Goal: Information Seeking & Learning: Compare options

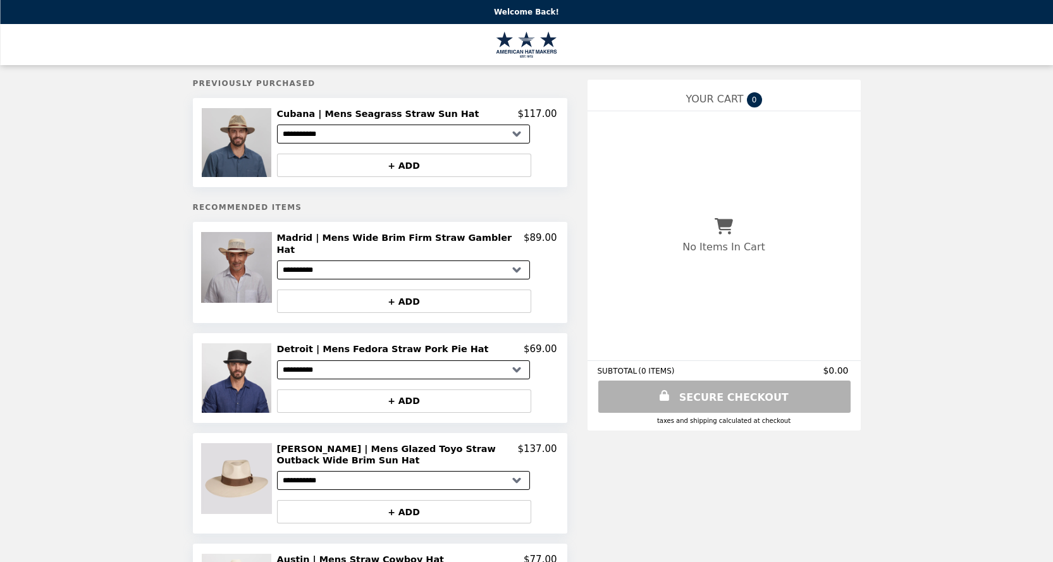
click at [244, 157] on img at bounding box center [238, 142] width 72 height 69
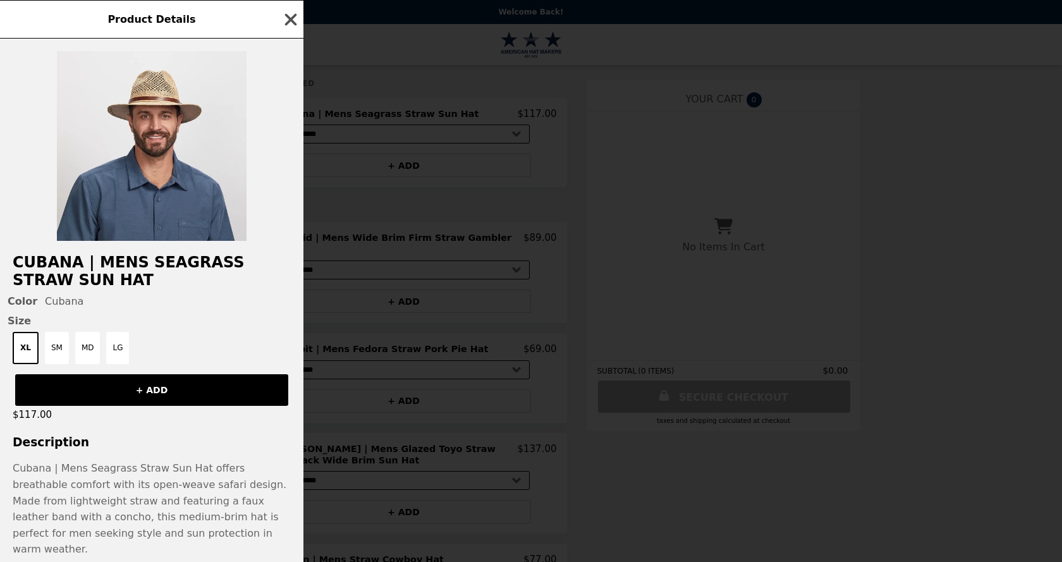
click at [290, 22] on icon "button" at bounding box center [291, 19] width 12 height 12
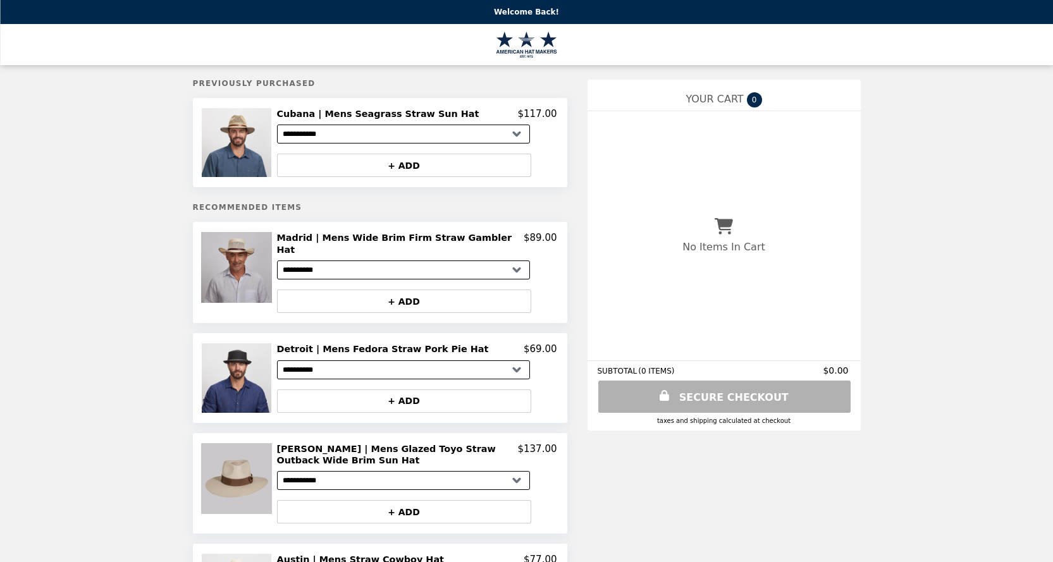
click at [242, 456] on img at bounding box center [238, 478] width 74 height 71
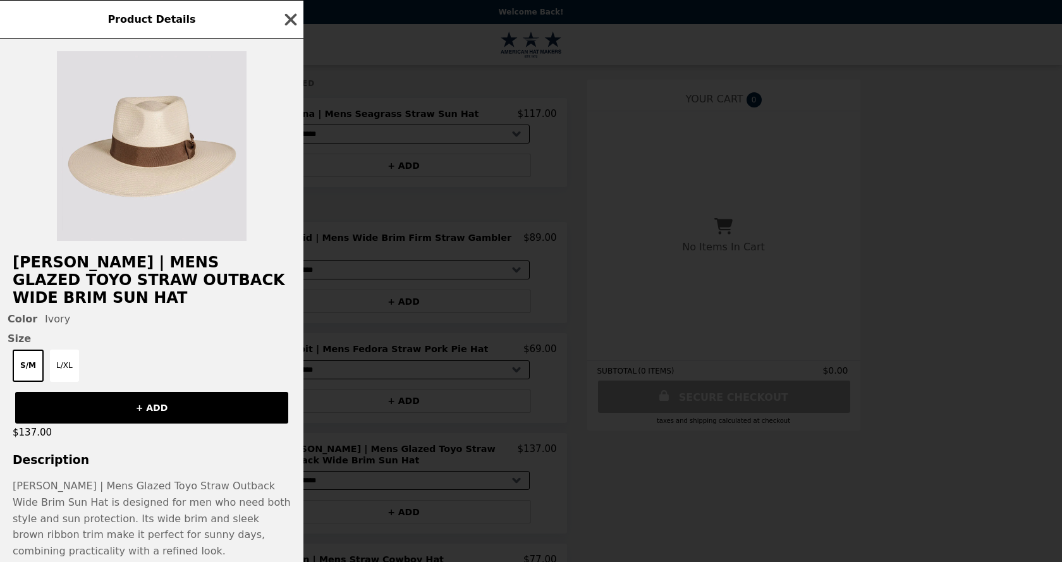
click at [294, 15] on icon "button" at bounding box center [290, 19] width 19 height 19
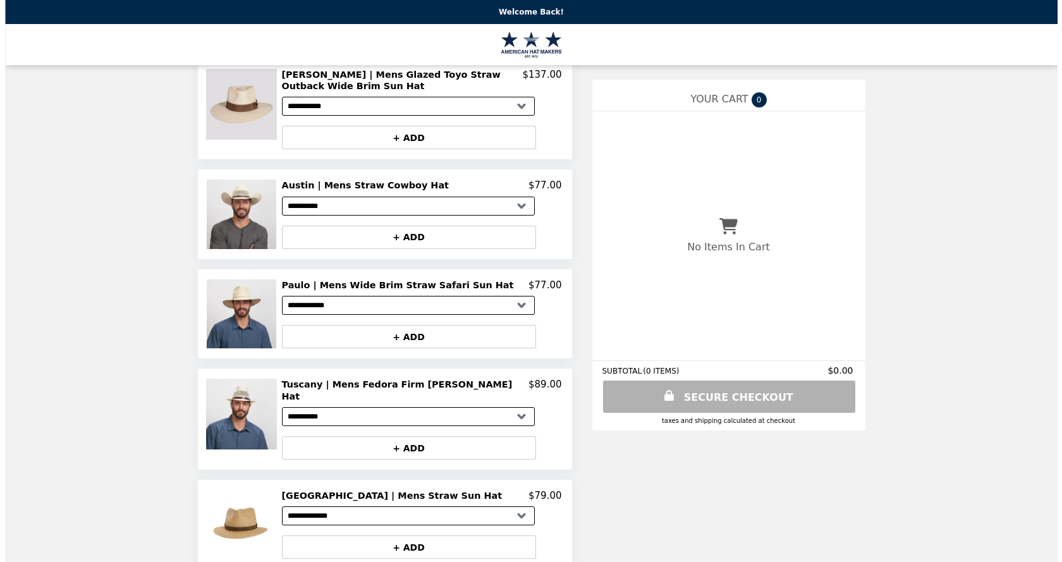
scroll to position [376, 0]
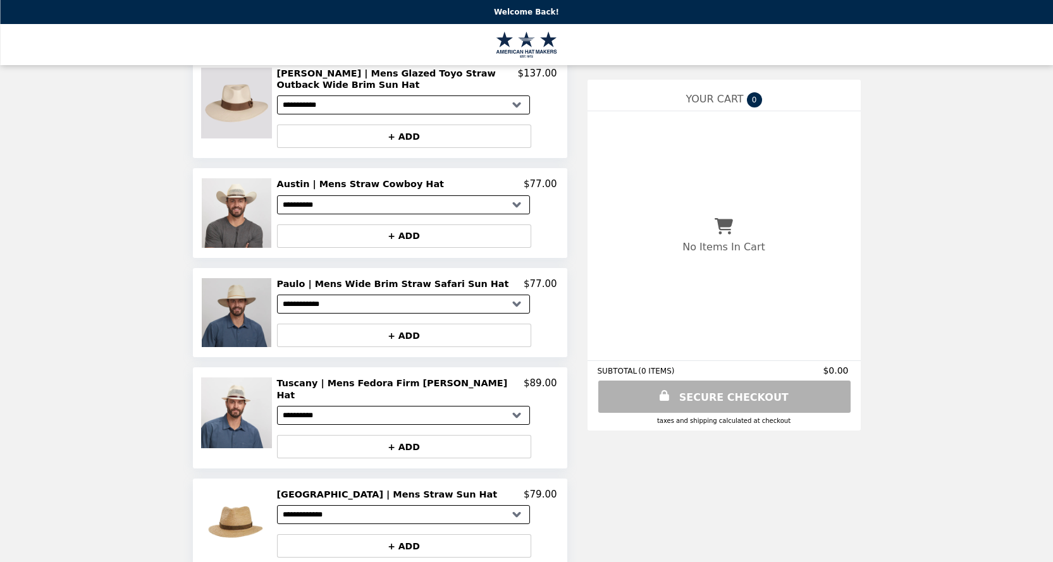
click at [226, 307] on img at bounding box center [238, 312] width 72 height 69
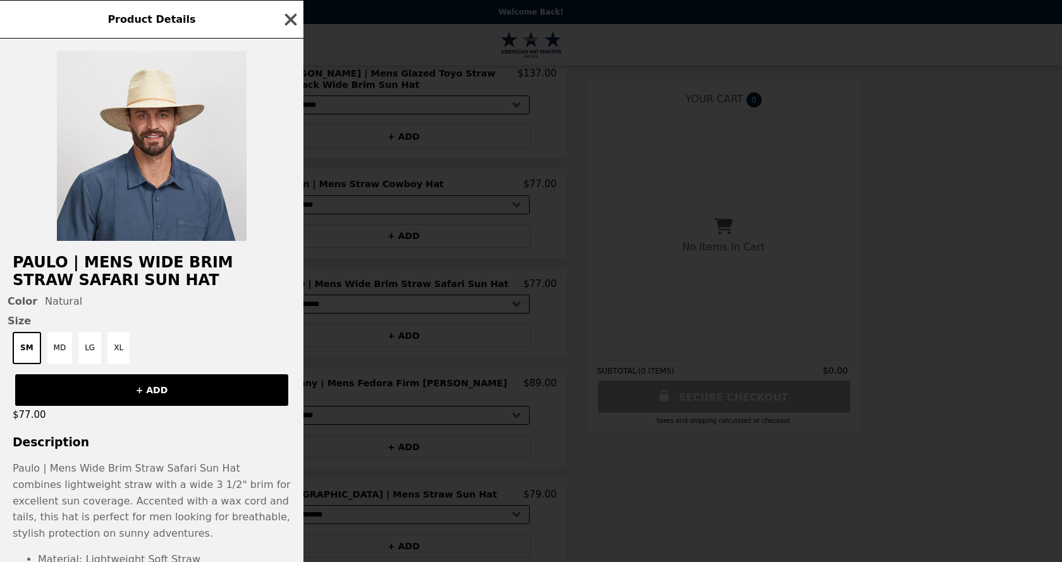
click at [295, 21] on icon "button" at bounding box center [290, 19] width 19 height 19
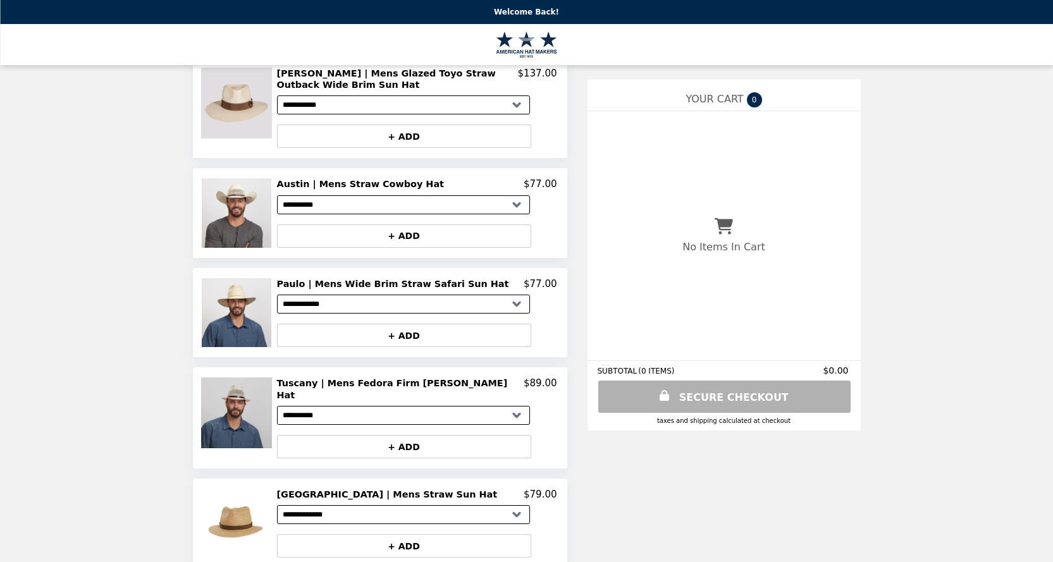
click at [255, 407] on img at bounding box center [238, 412] width 74 height 71
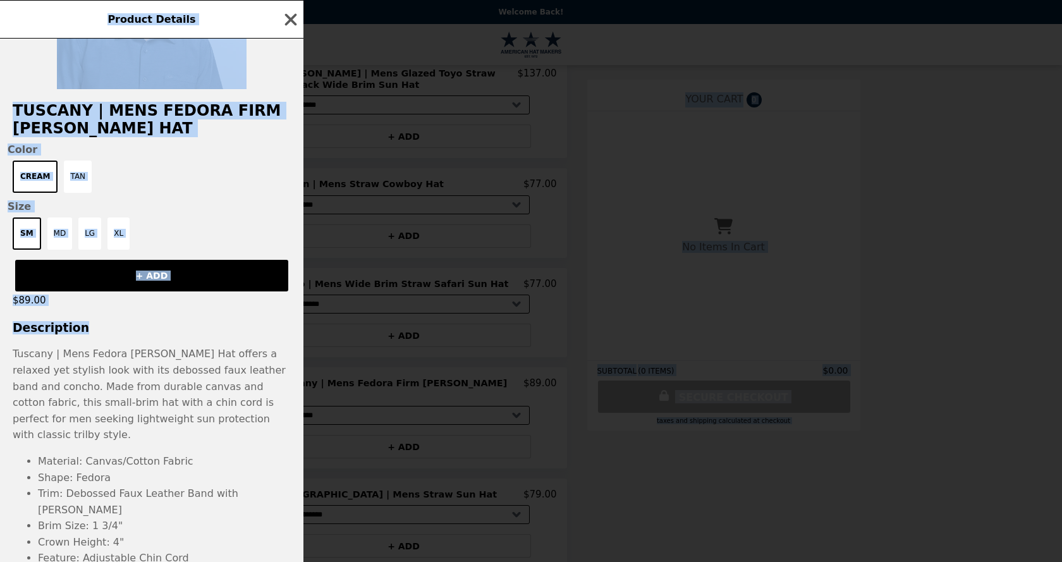
drag, startPoint x: 293, startPoint y: 496, endPoint x: 298, endPoint y: 566, distance: 70.3
click at [298, 561] on html "**********" at bounding box center [531, 256] width 1062 height 1264
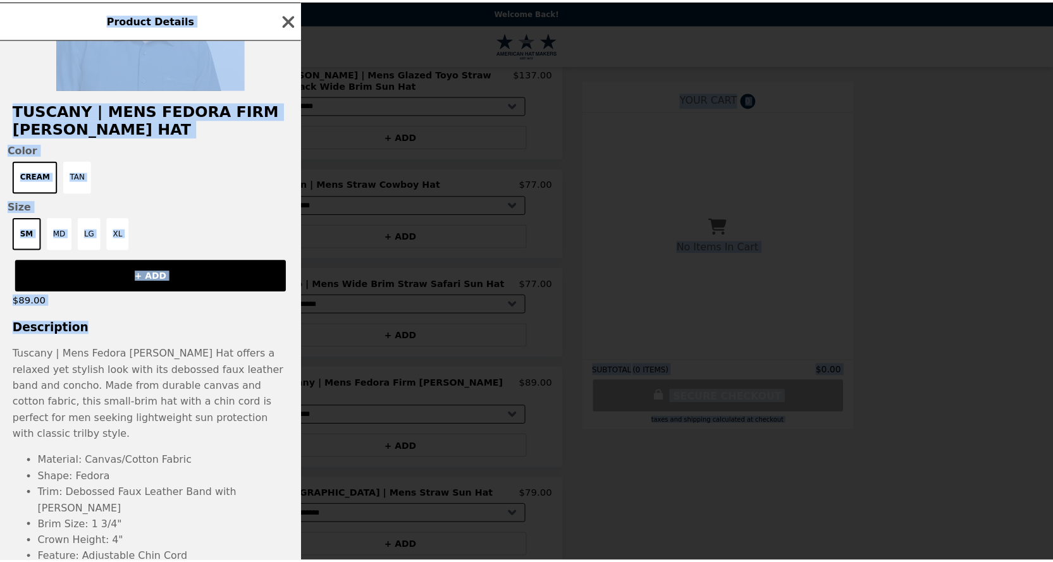
scroll to position [254, 0]
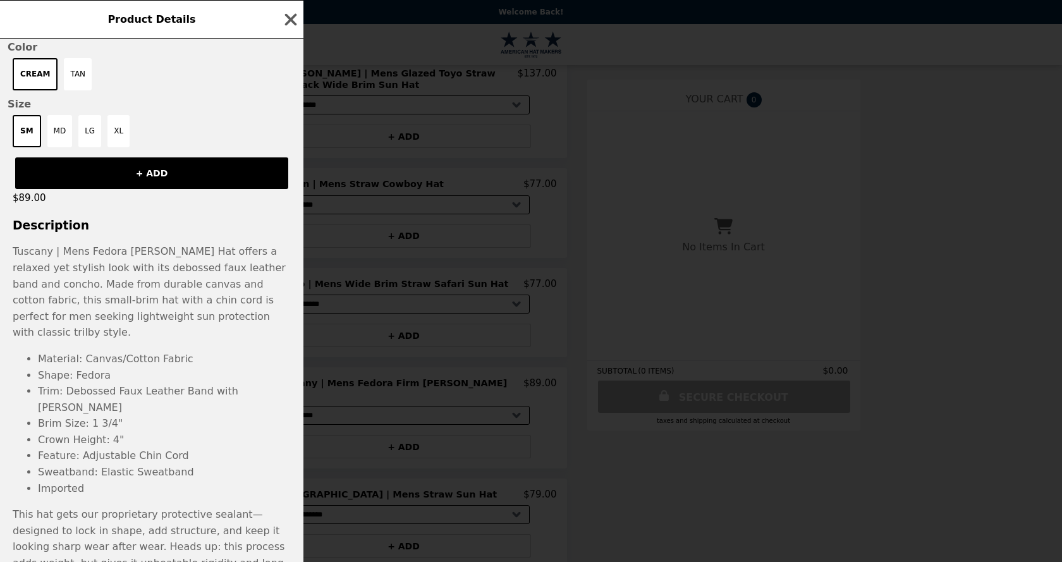
click at [232, 341] on p "Tuscany | Mens Fedora [PERSON_NAME] Hat offers a relaxed yet stylish look with …" at bounding box center [151, 415] width 303 height 344
click at [290, 21] on icon "button" at bounding box center [291, 19] width 12 height 12
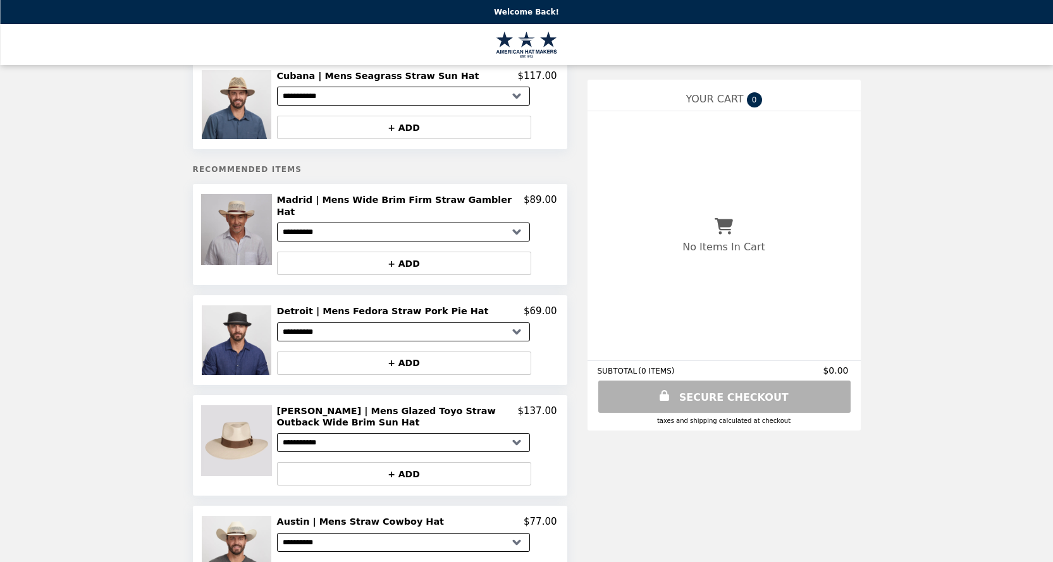
scroll to position [19, 0]
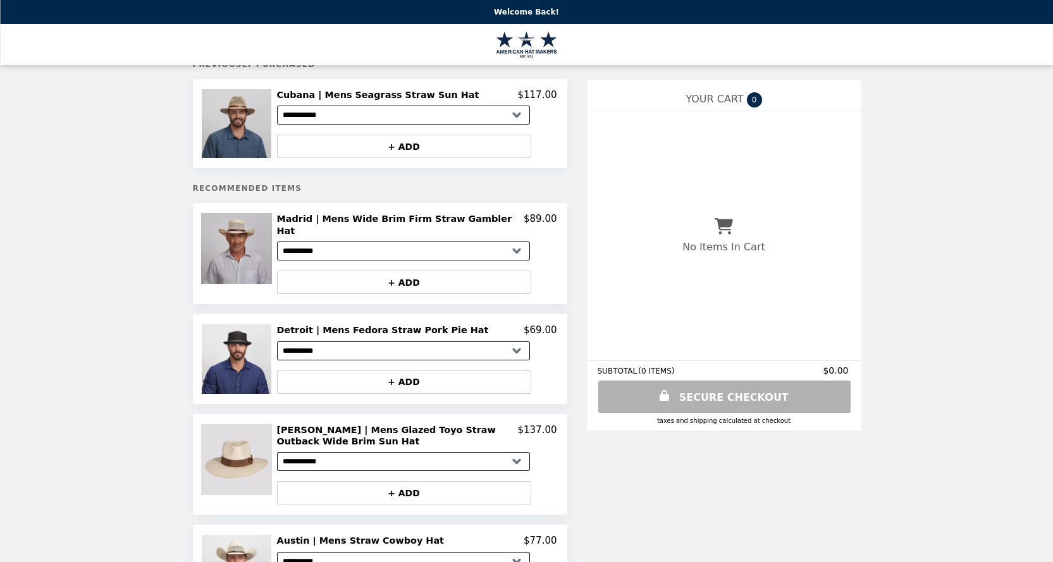
click at [233, 145] on img at bounding box center [238, 123] width 72 height 69
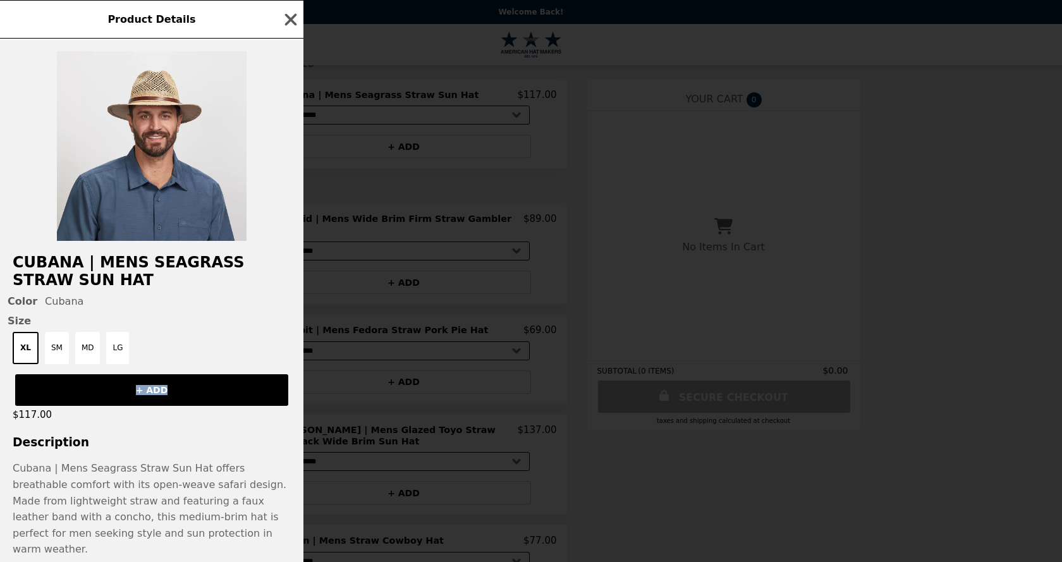
drag, startPoint x: 300, startPoint y: 388, endPoint x: 293, endPoint y: 348, distance: 40.4
click at [293, 362] on div "Cubana | Mens Seagrass Straw Sun Hat Color Cubana Size XL SM MD LG + ADD $117.0…" at bounding box center [151, 300] width 303 height 523
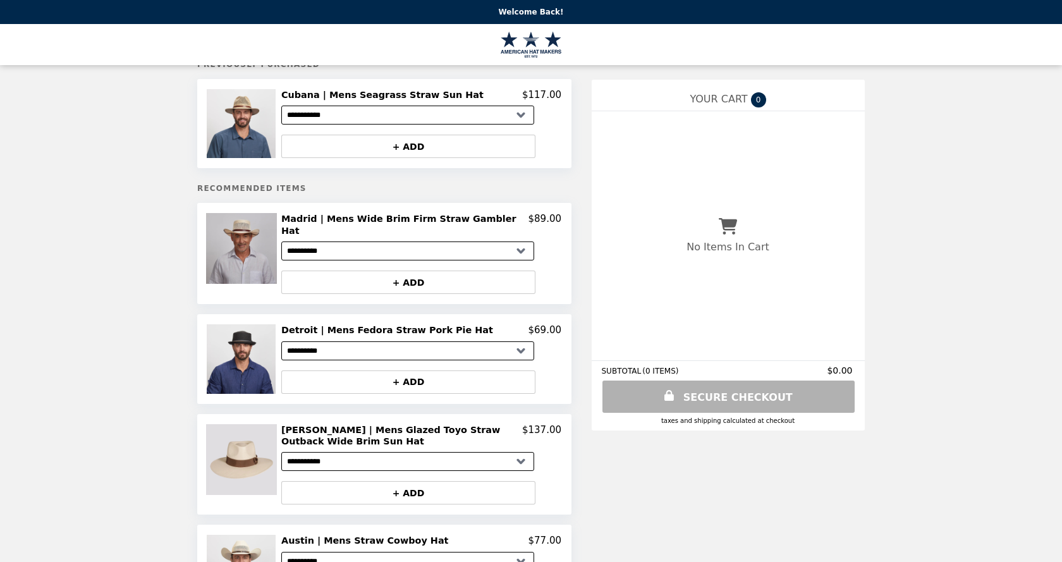
drag, startPoint x: 303, startPoint y: 116, endPoint x: 303, endPoint y: 145, distance: 28.5
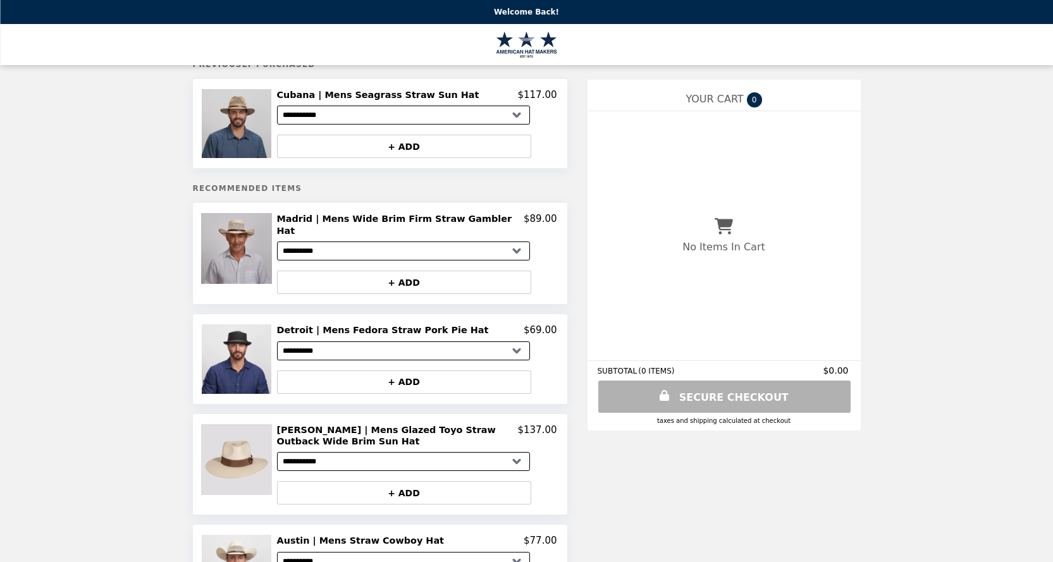
click at [254, 121] on img at bounding box center [238, 123] width 72 height 69
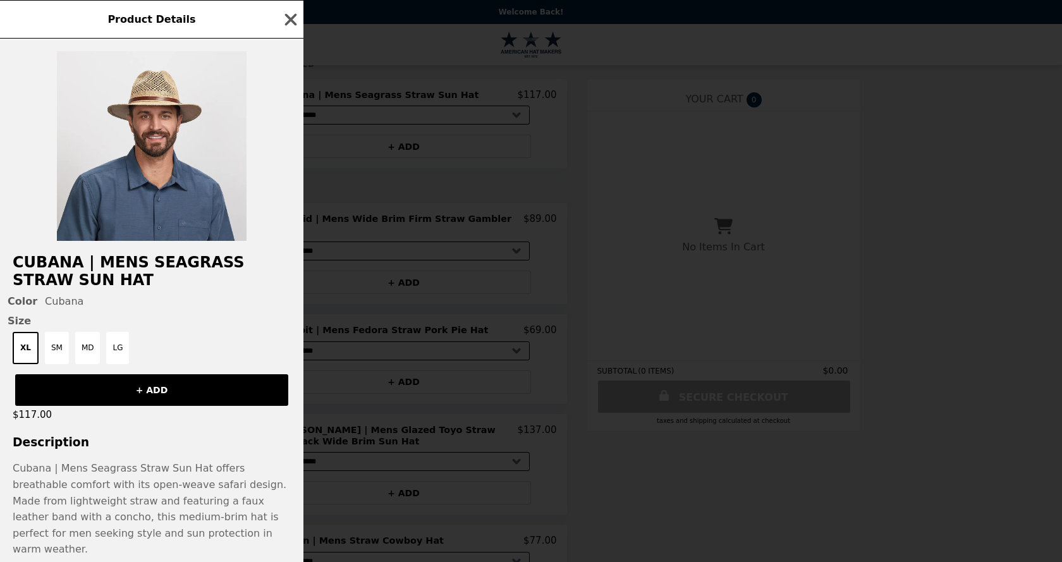
click at [293, 17] on icon "button" at bounding box center [291, 19] width 12 height 12
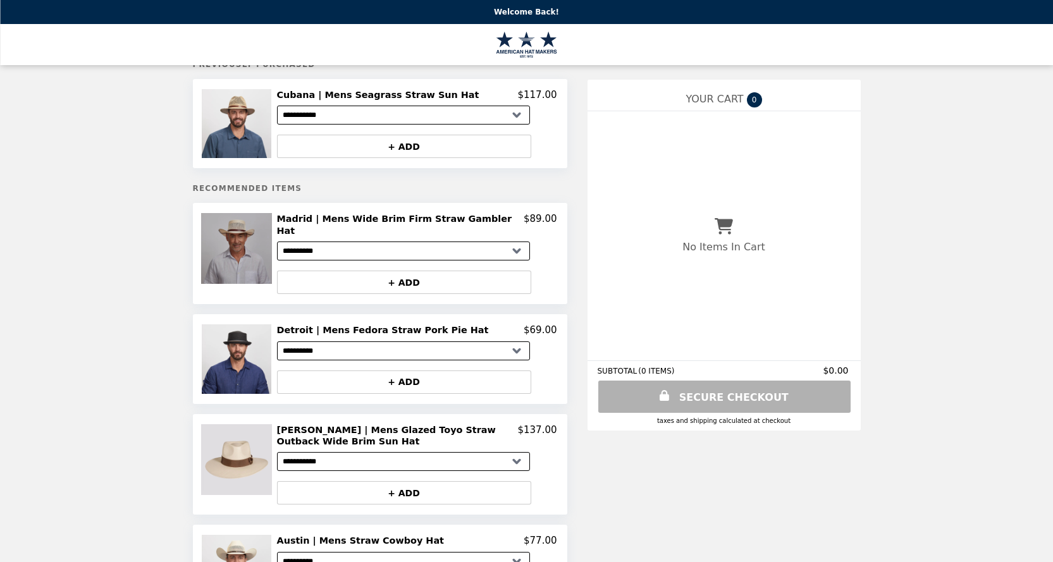
click at [236, 224] on img at bounding box center [238, 248] width 74 height 71
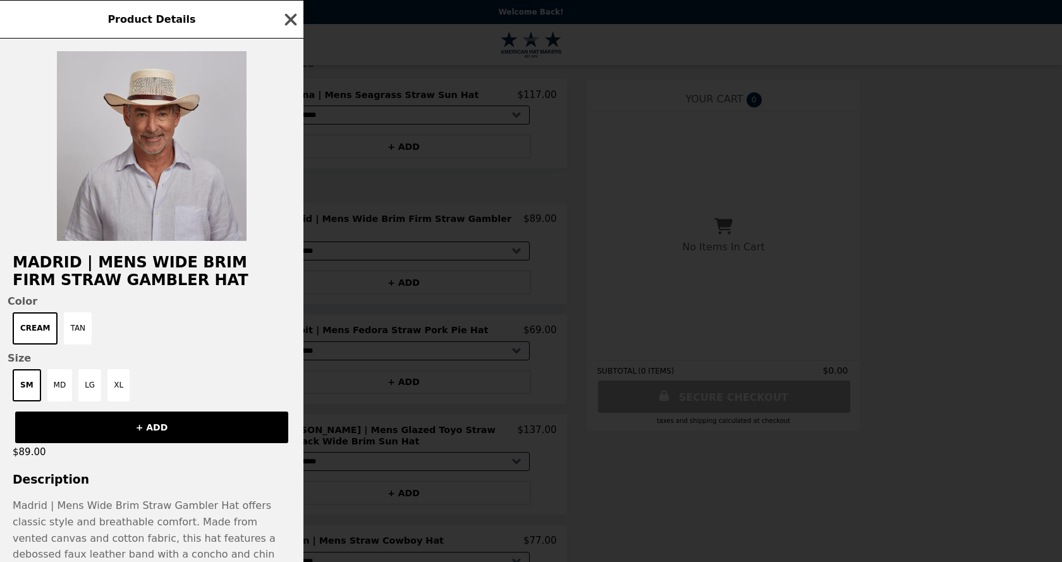
click at [292, 14] on icon "button" at bounding box center [290, 19] width 19 height 19
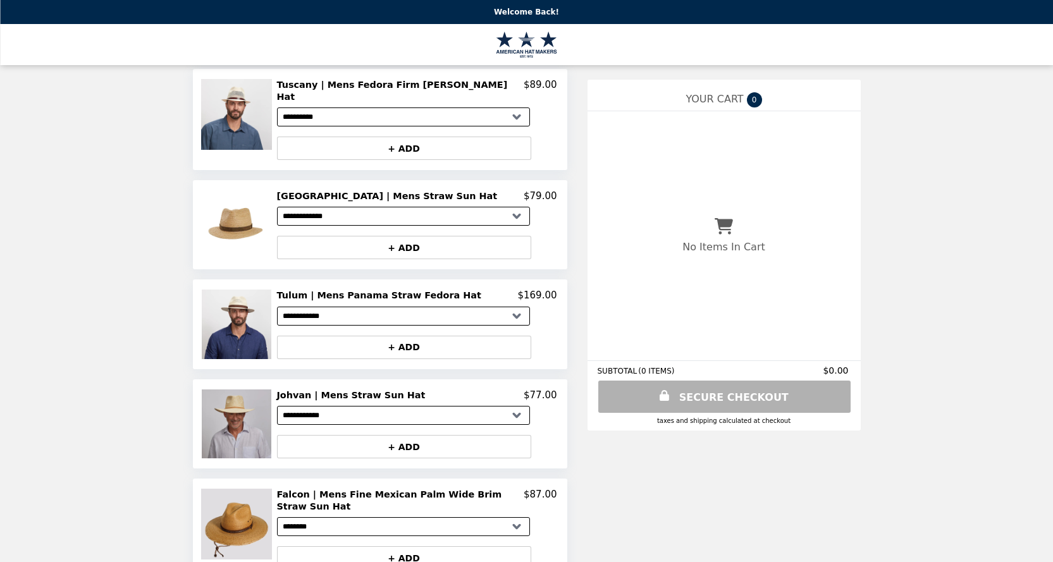
scroll to position [680, 0]
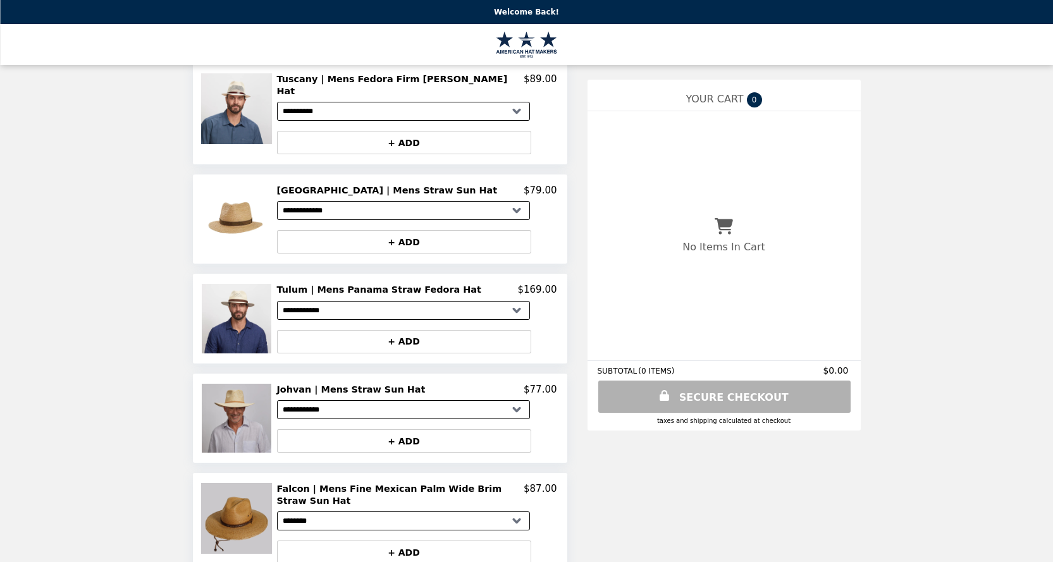
click at [229, 488] on img at bounding box center [238, 518] width 74 height 71
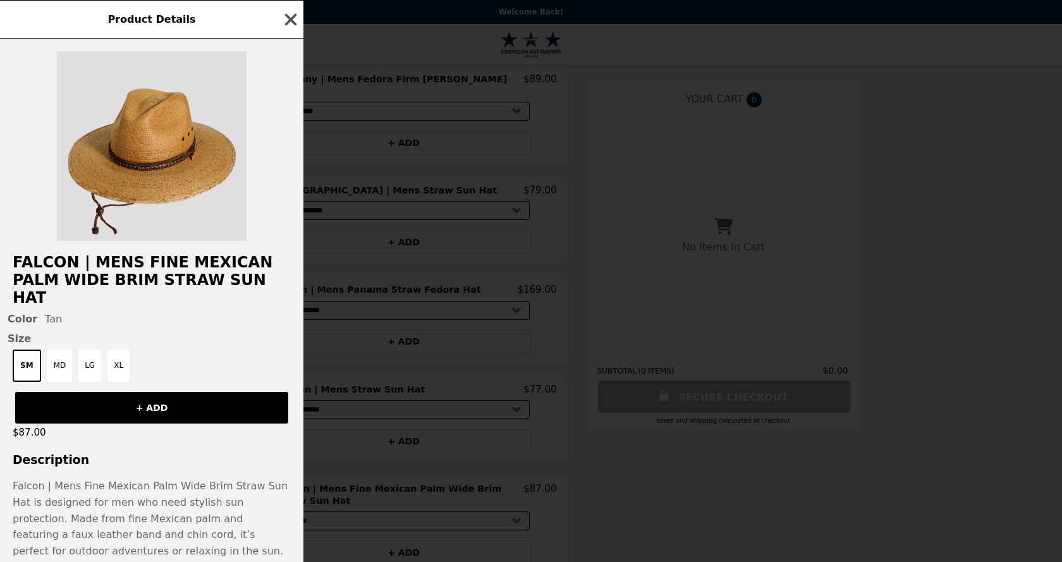
click at [292, 19] on icon "button" at bounding box center [291, 19] width 12 height 12
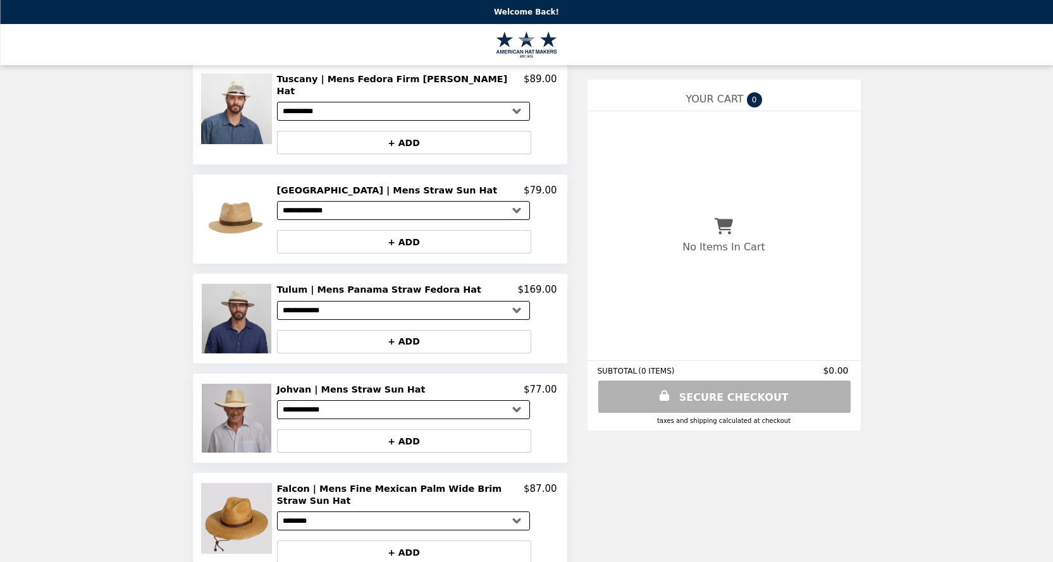
click at [262, 305] on img at bounding box center [238, 318] width 72 height 69
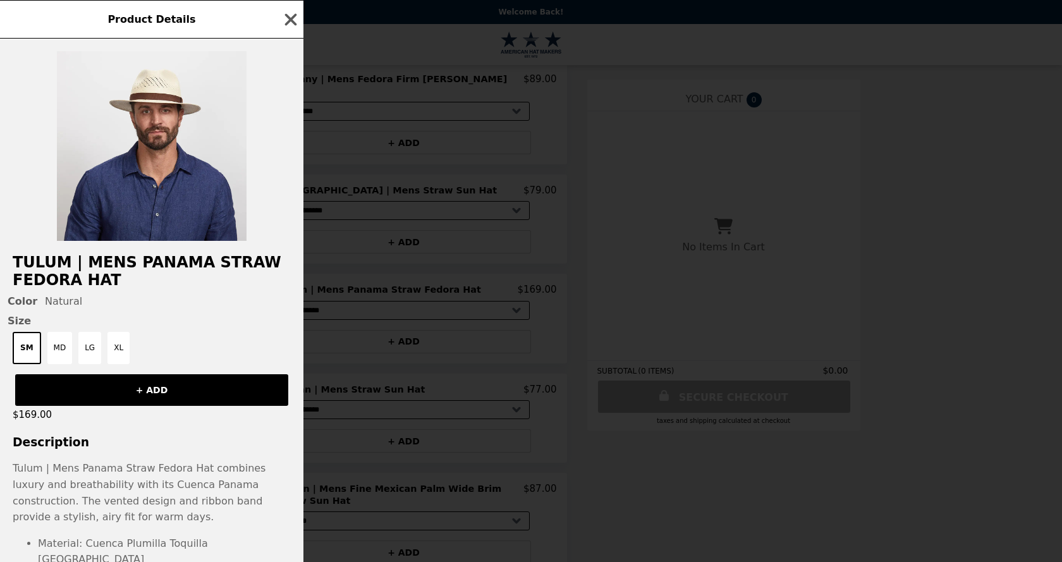
click at [300, 556] on p "Tulum | Mens Panama Straw Fedora Hat combines luxury and breathability with its…" at bounding box center [151, 567] width 303 height 214
drag, startPoint x: 300, startPoint y: 38, endPoint x: 303, endPoint y: 169, distance: 131.5
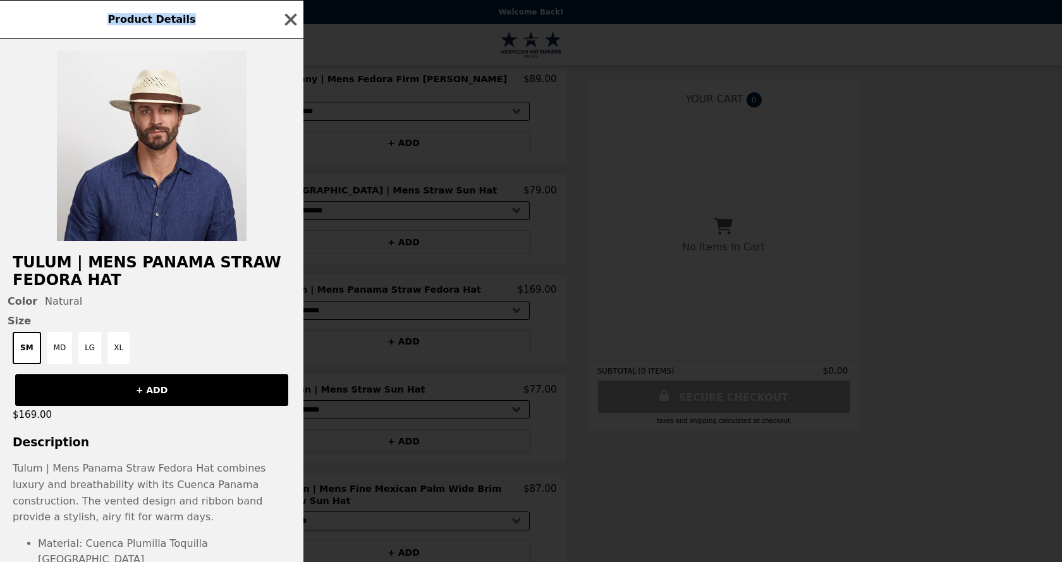
click at [303, 169] on div "Product Details Tulum | Mens Panama Straw Fedora Hat Color Natural Size SM MD L…" at bounding box center [531, 281] width 1062 height 562
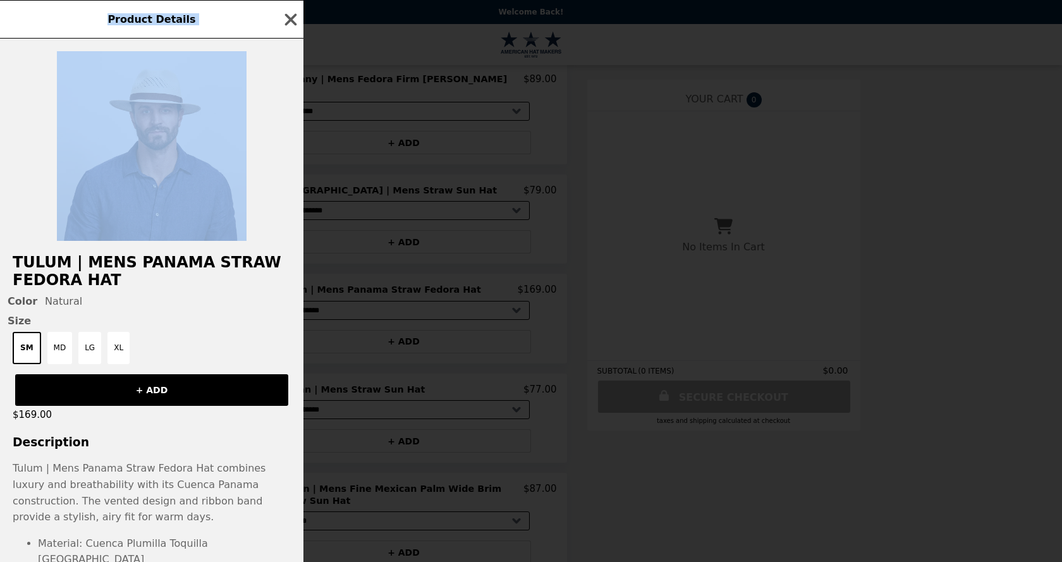
drag, startPoint x: 283, startPoint y: 178, endPoint x: 302, endPoint y: 370, distance: 193.8
click at [305, 372] on div "Product Details Tulum | Mens Panama Straw Fedora Hat Color Natural Size SM MD L…" at bounding box center [531, 281] width 1062 height 562
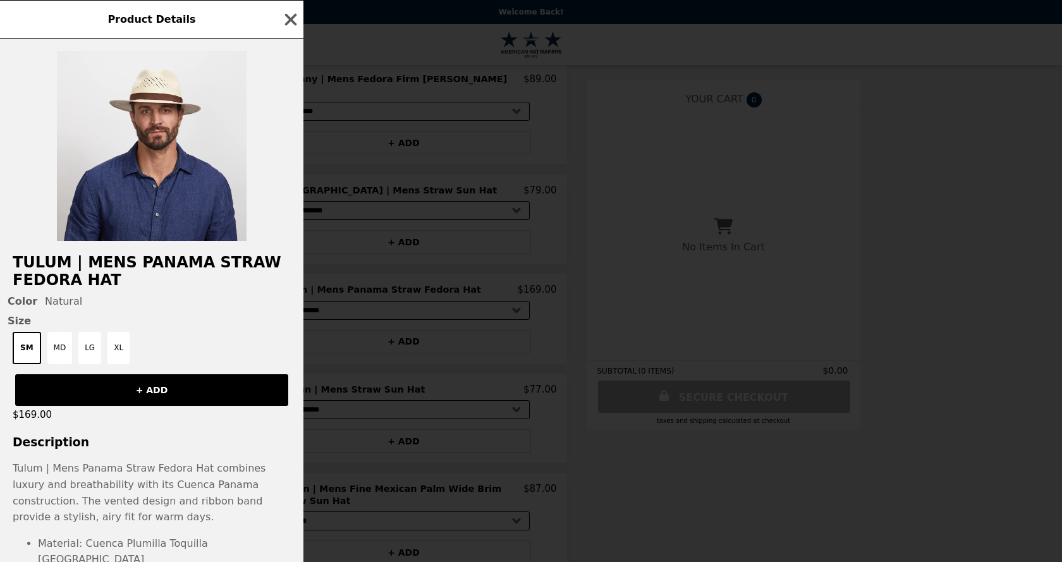
click at [301, 364] on div "Color Natural Size SM MD LG XL" at bounding box center [151, 329] width 303 height 69
drag, startPoint x: 284, startPoint y: 400, endPoint x: 295, endPoint y: 483, distance: 84.2
click at [298, 487] on div "Tulum | Mens Panama Straw Fedora Hat Color Natural Size SM MD LG XL + ADD $169.…" at bounding box center [151, 300] width 303 height 523
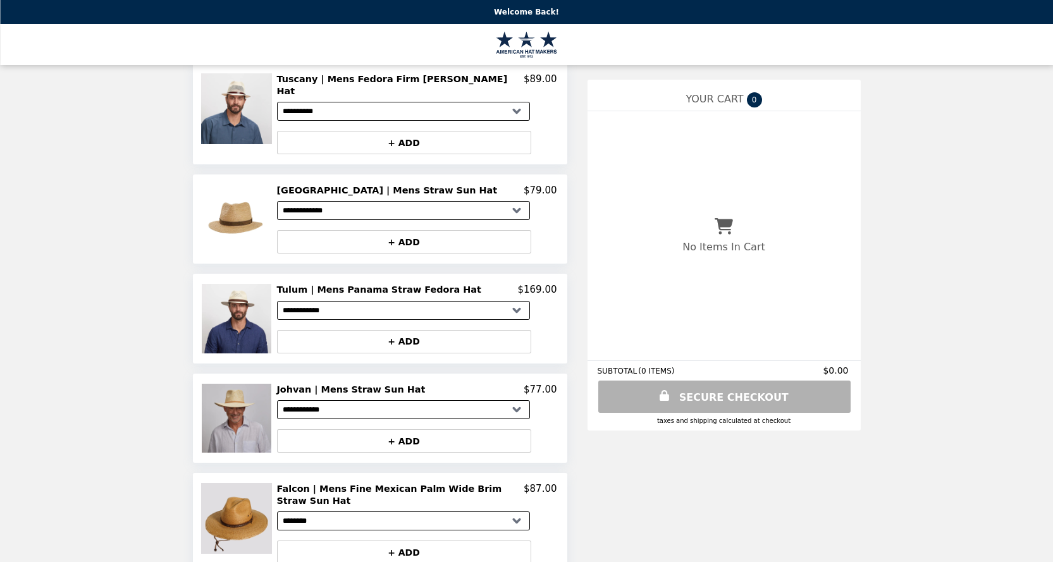
drag, startPoint x: 1062, startPoint y: 90, endPoint x: 955, endPoint y: 553, distance: 474.4
click at [224, 295] on img at bounding box center [238, 318] width 72 height 69
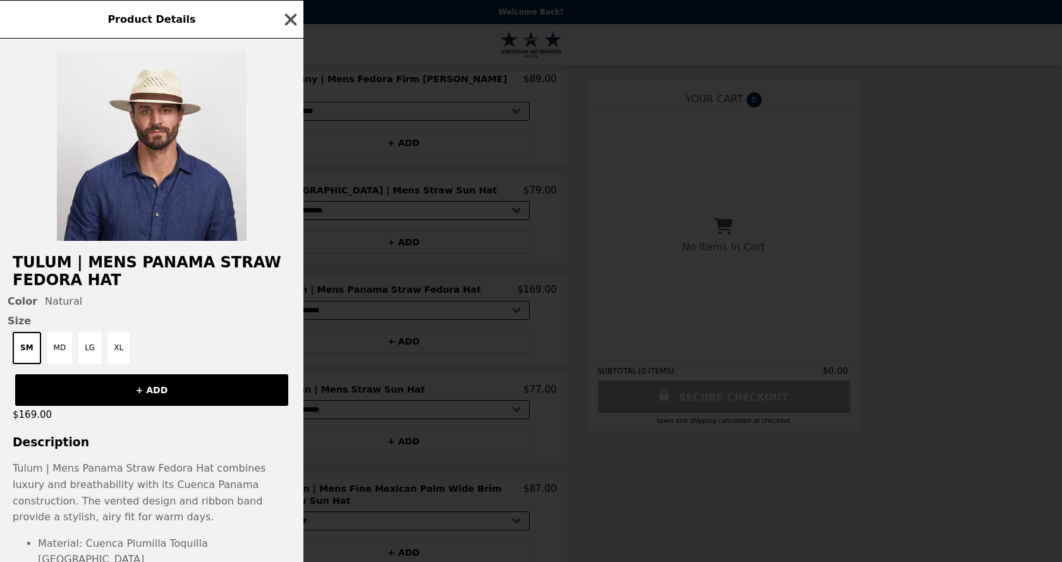
click at [300, 18] on icon "button" at bounding box center [290, 19] width 19 height 19
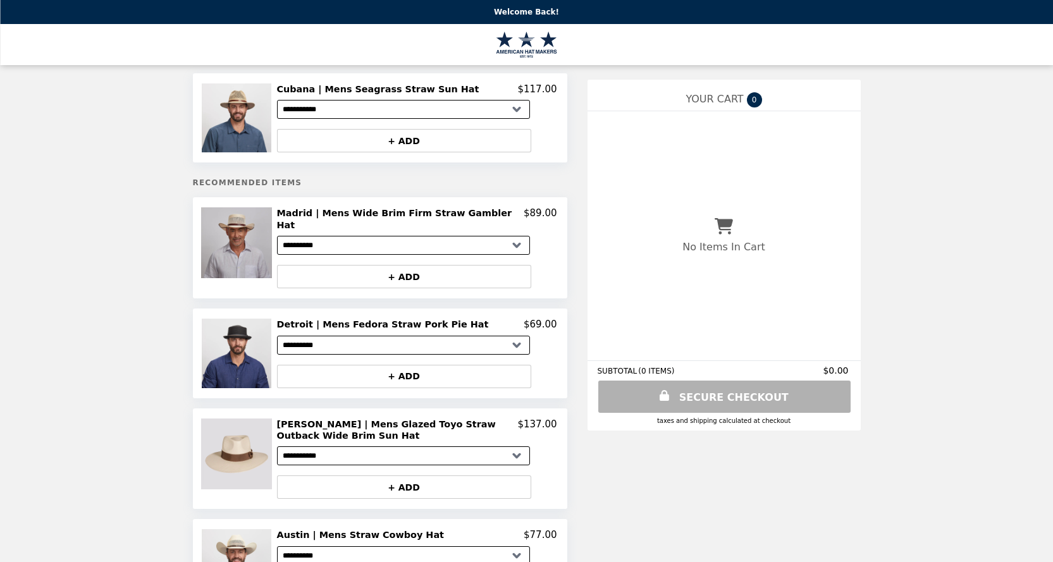
scroll to position [0, 0]
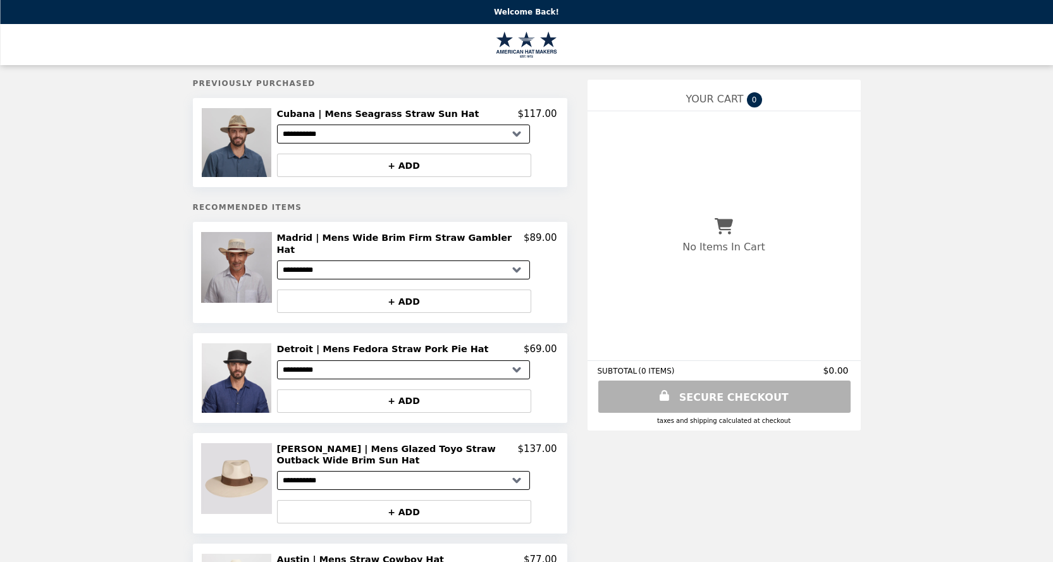
click at [252, 132] on img at bounding box center [238, 142] width 72 height 69
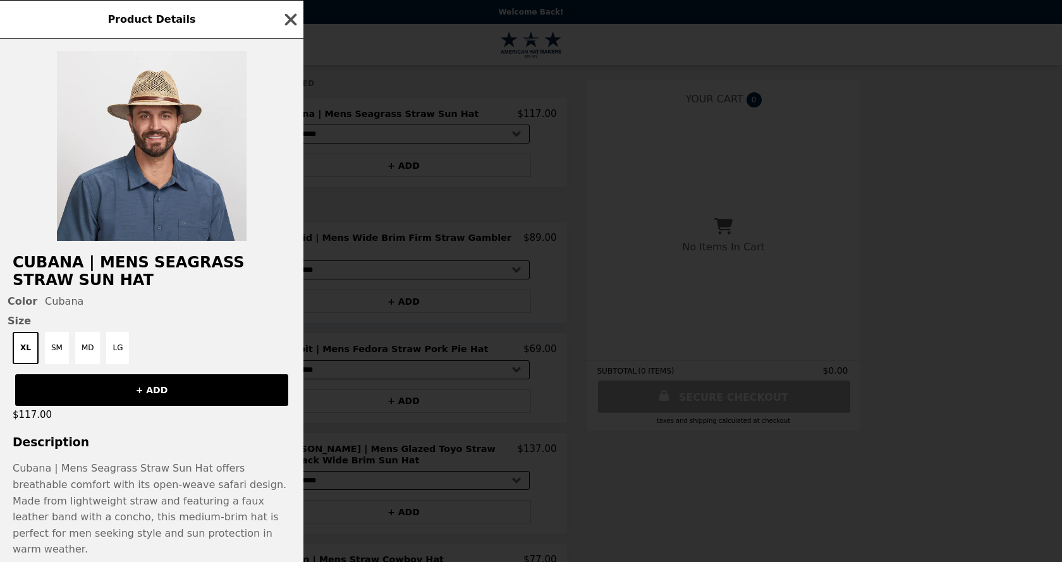
click at [291, 17] on icon "button" at bounding box center [290, 19] width 19 height 19
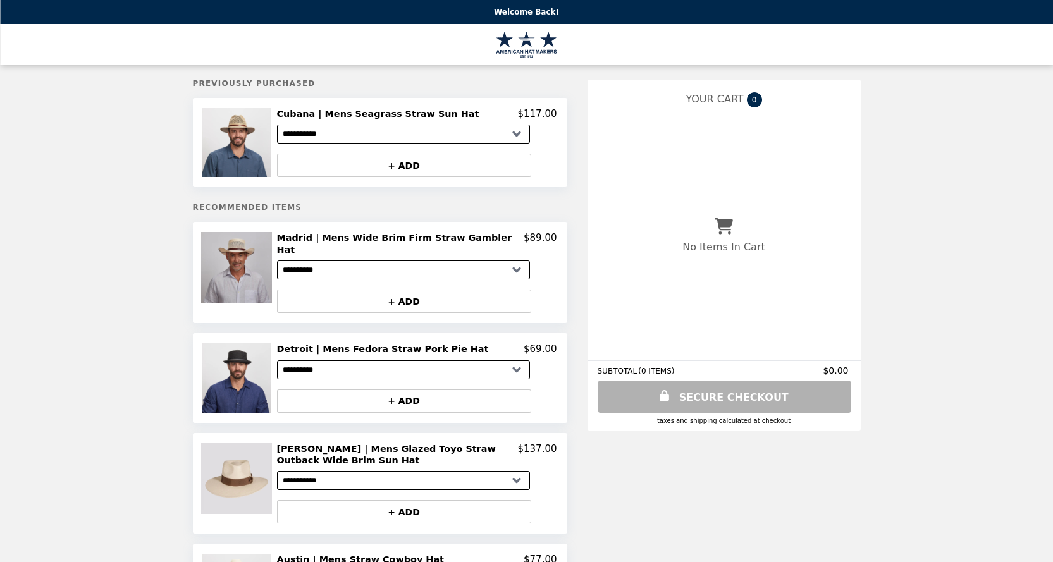
click at [592, 270] on div "No Items In Cart" at bounding box center [723, 235] width 273 height 249
